Goal: Use online tool/utility: Utilize a website feature to perform a specific function

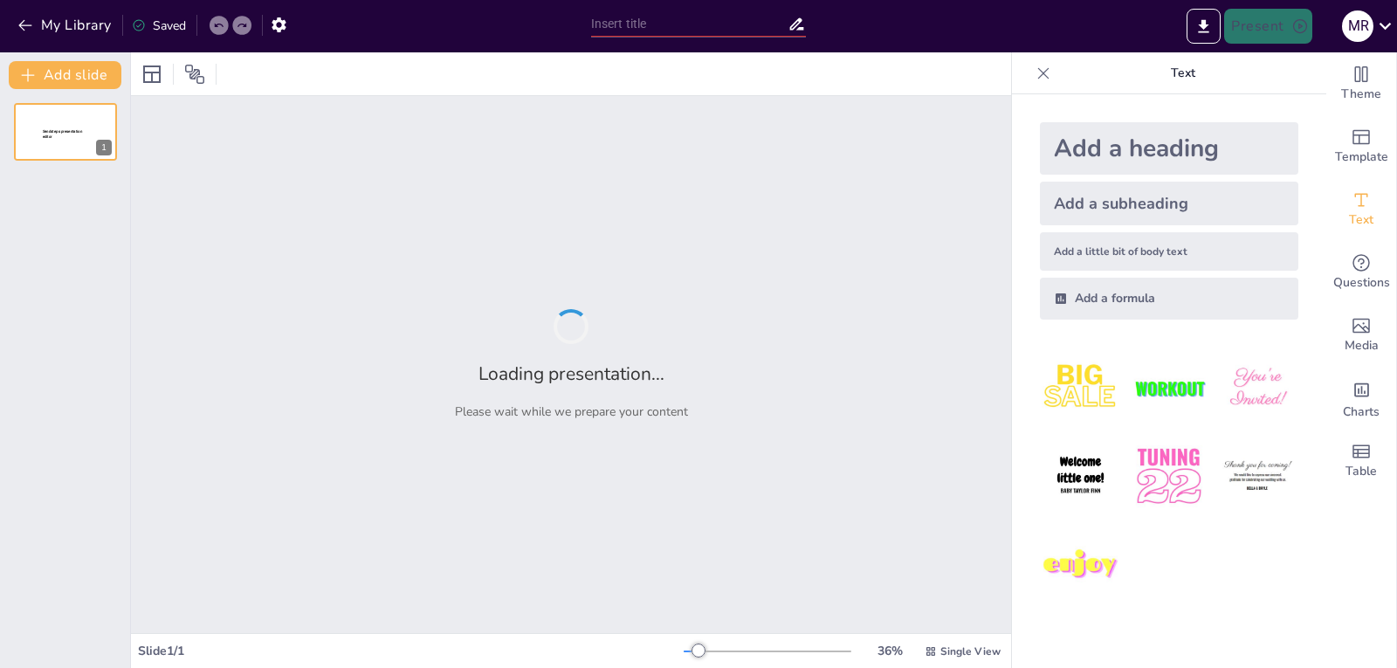
type input "Herramientas Clave para la Edición y Creación de Imágenes"
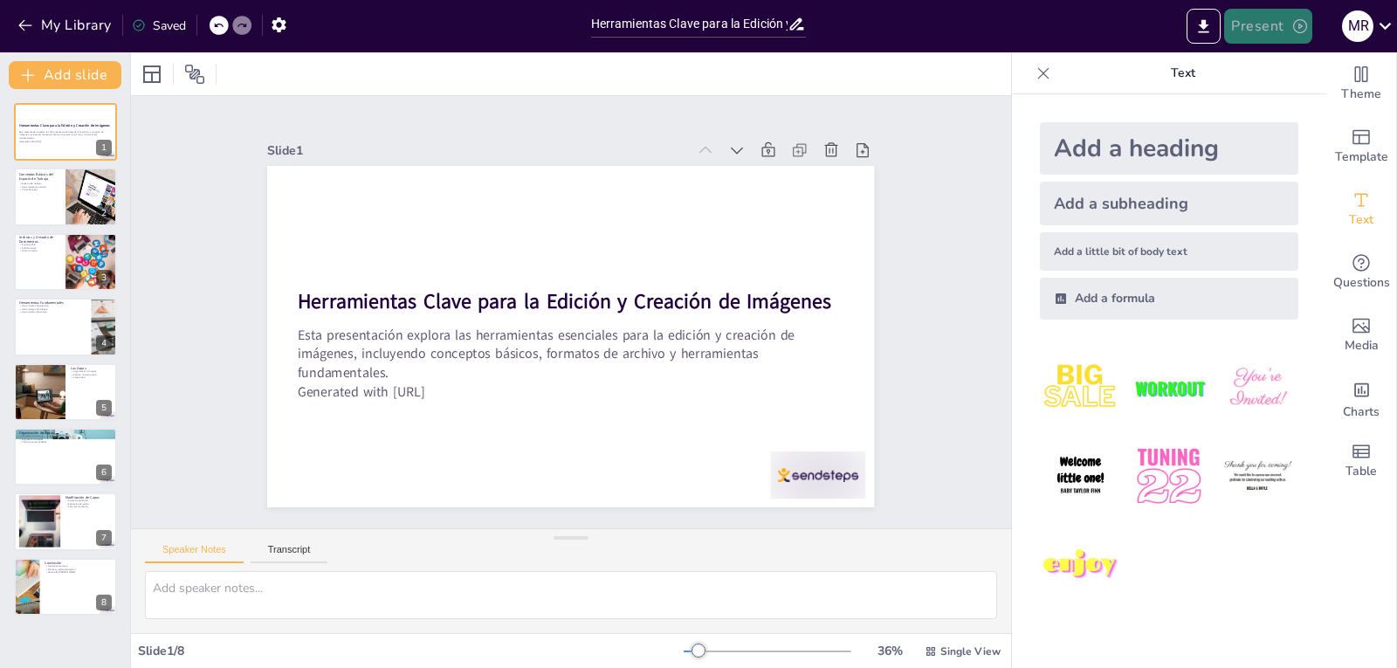
click at [1272, 22] on button "Present" at bounding box center [1267, 26] width 87 height 35
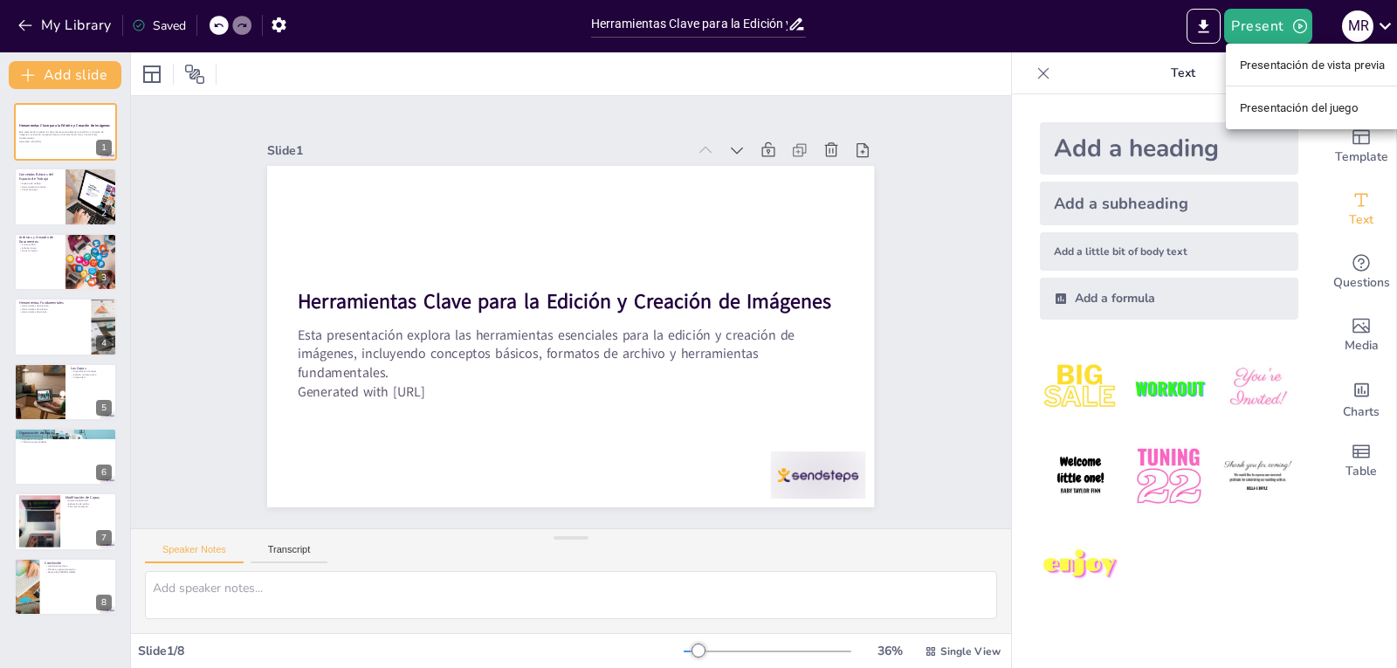
click at [1283, 65] on font "Presentación de vista previa" at bounding box center [1313, 64] width 146 height 13
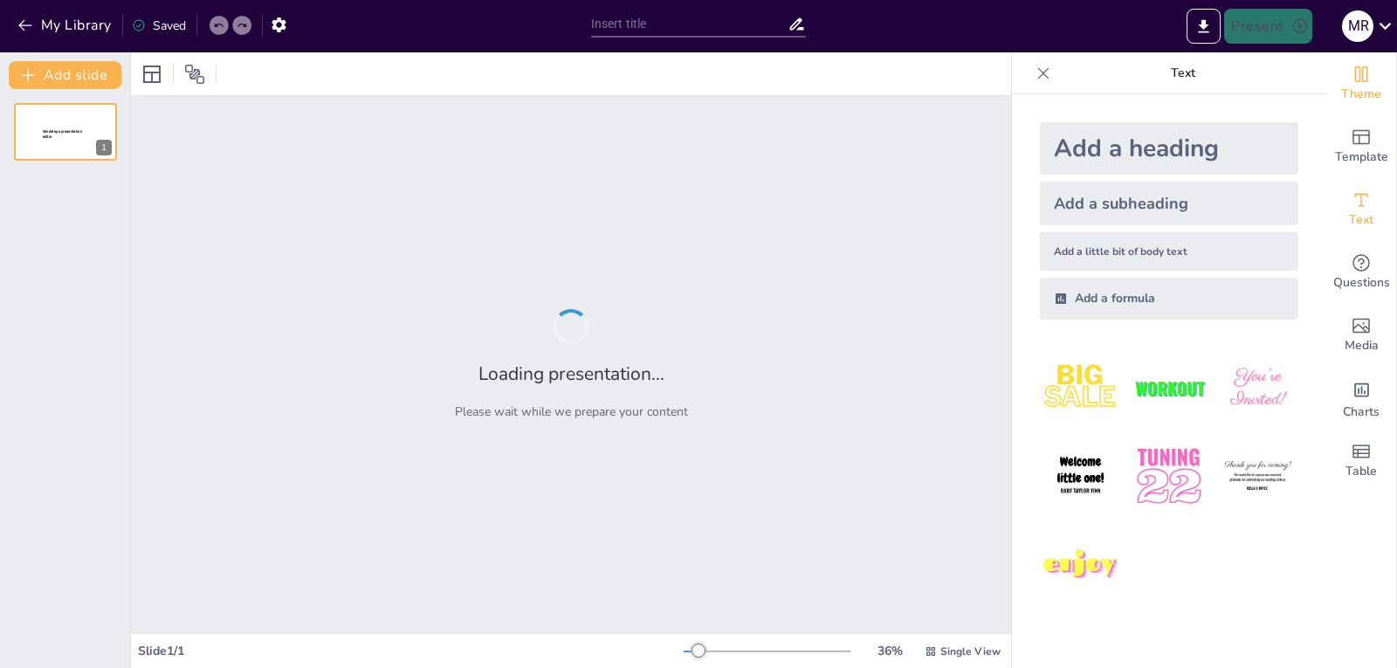
type input "Herramientas Clave para la Edición y Creación de Imágenes"
